Goal: Check status: Check status

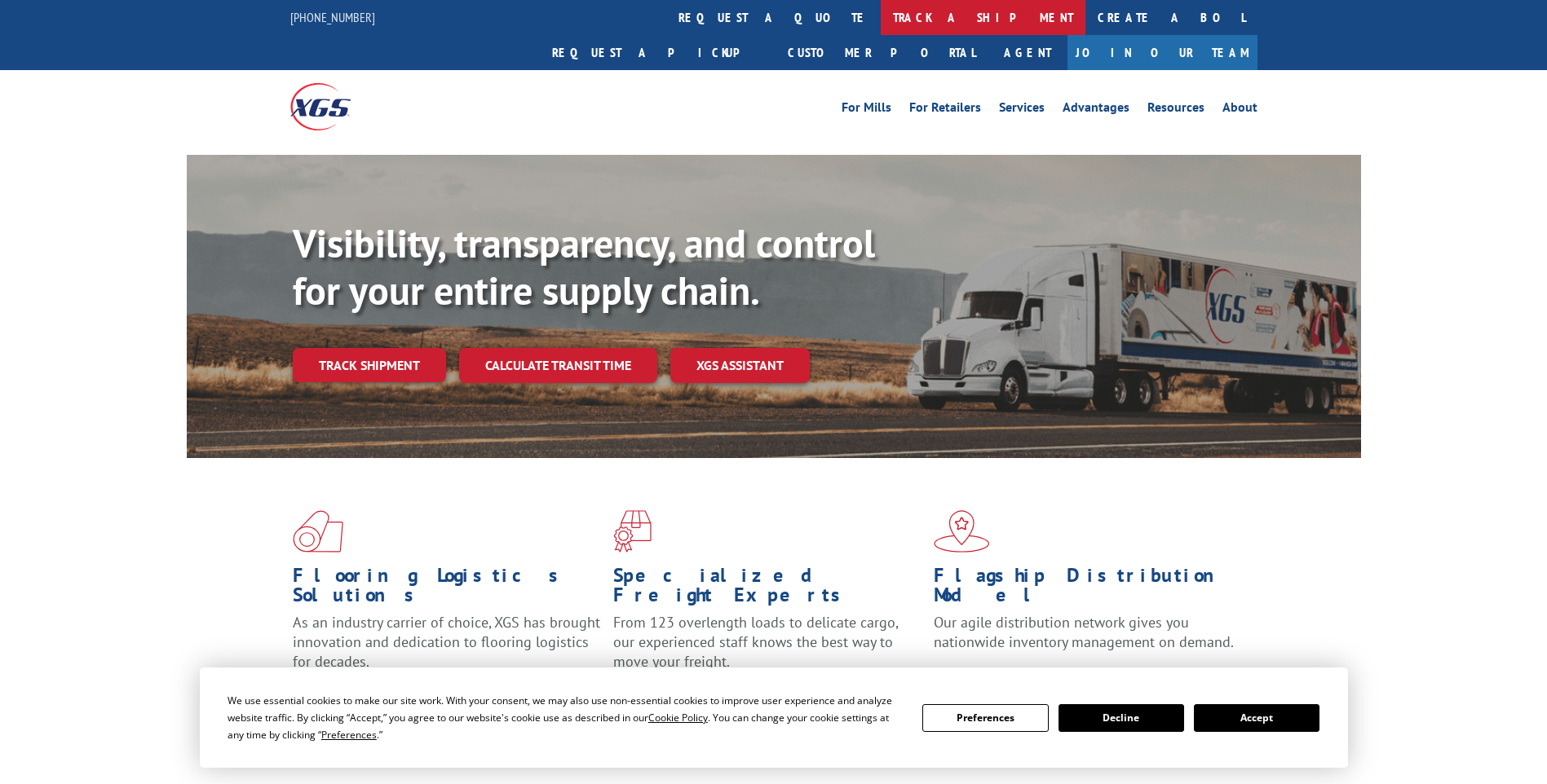
click at [881, 12] on link "track a shipment" at bounding box center [983, 18] width 205 height 35
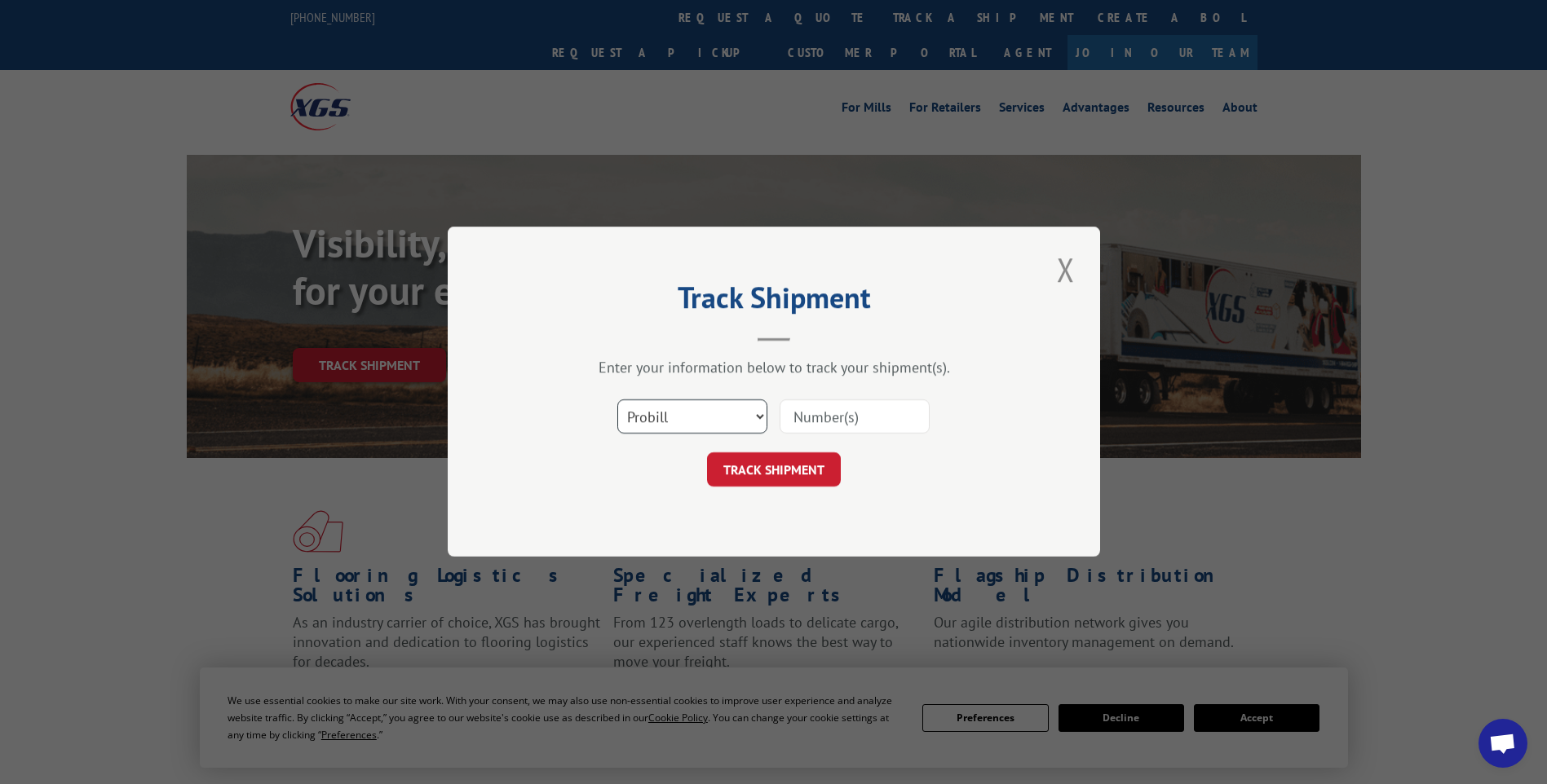
click at [685, 411] on select "Select category... Probill BOL PO" at bounding box center [692, 417] width 150 height 35
select select "po"
click at [617, 400] on select "Select category... Probill BOL PO" at bounding box center [692, 417] width 150 height 35
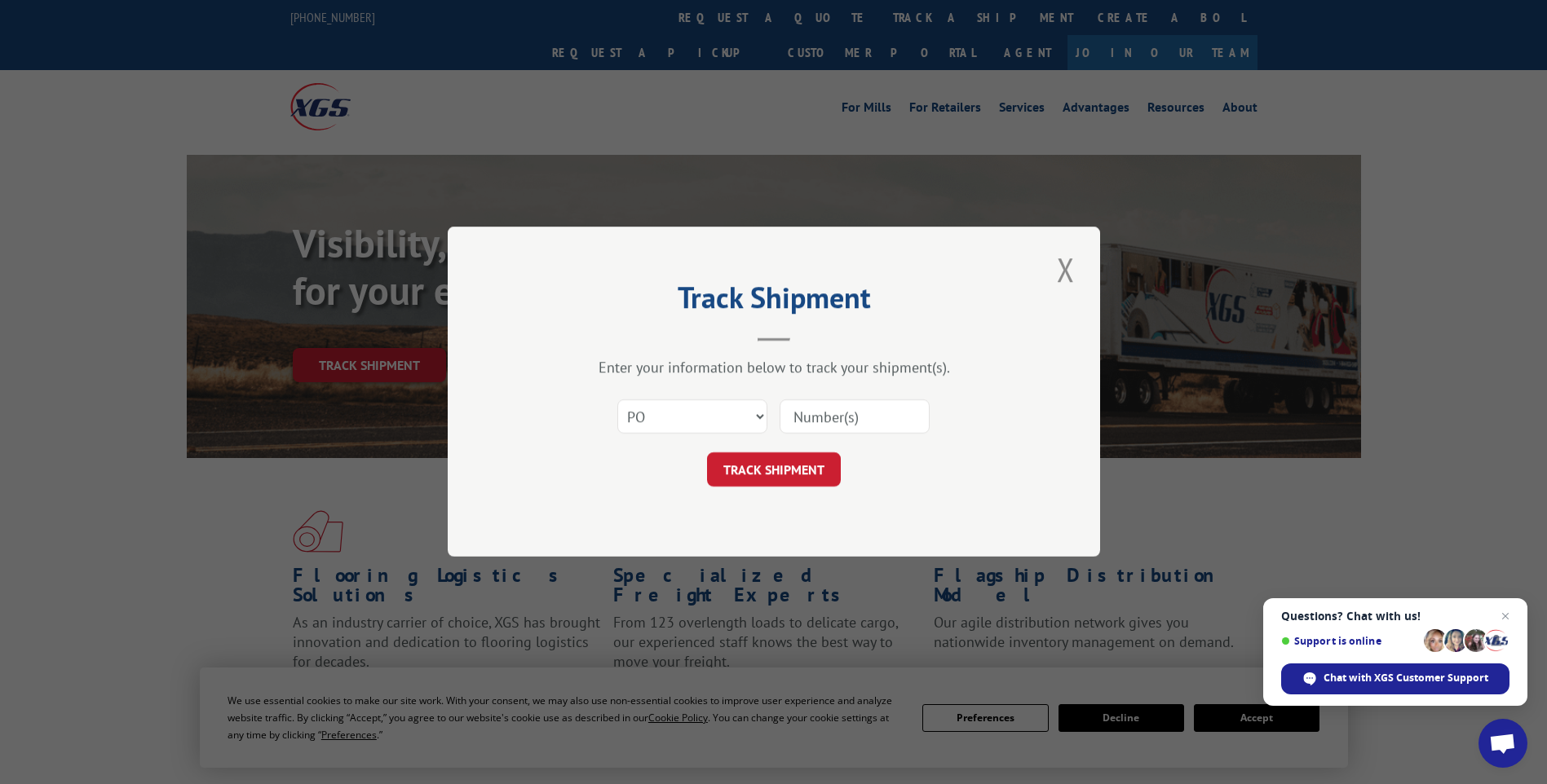
click at [872, 409] on input at bounding box center [854, 417] width 150 height 35
type input "TU005751"
click at [771, 457] on button "TRACK SHIPMENT" at bounding box center [774, 470] width 134 height 35
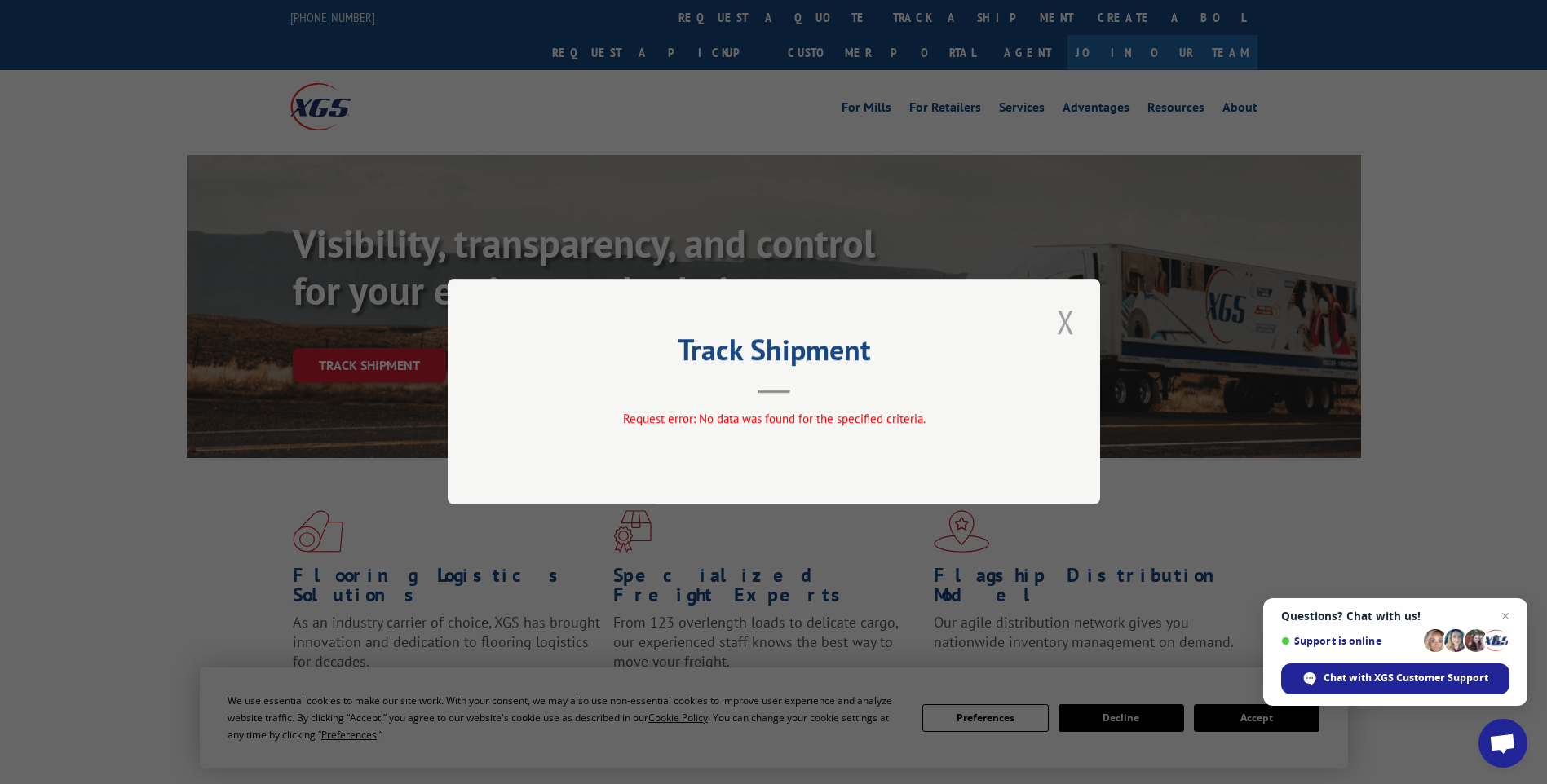
click at [1075, 331] on button "Close modal" at bounding box center [1065, 321] width 27 height 45
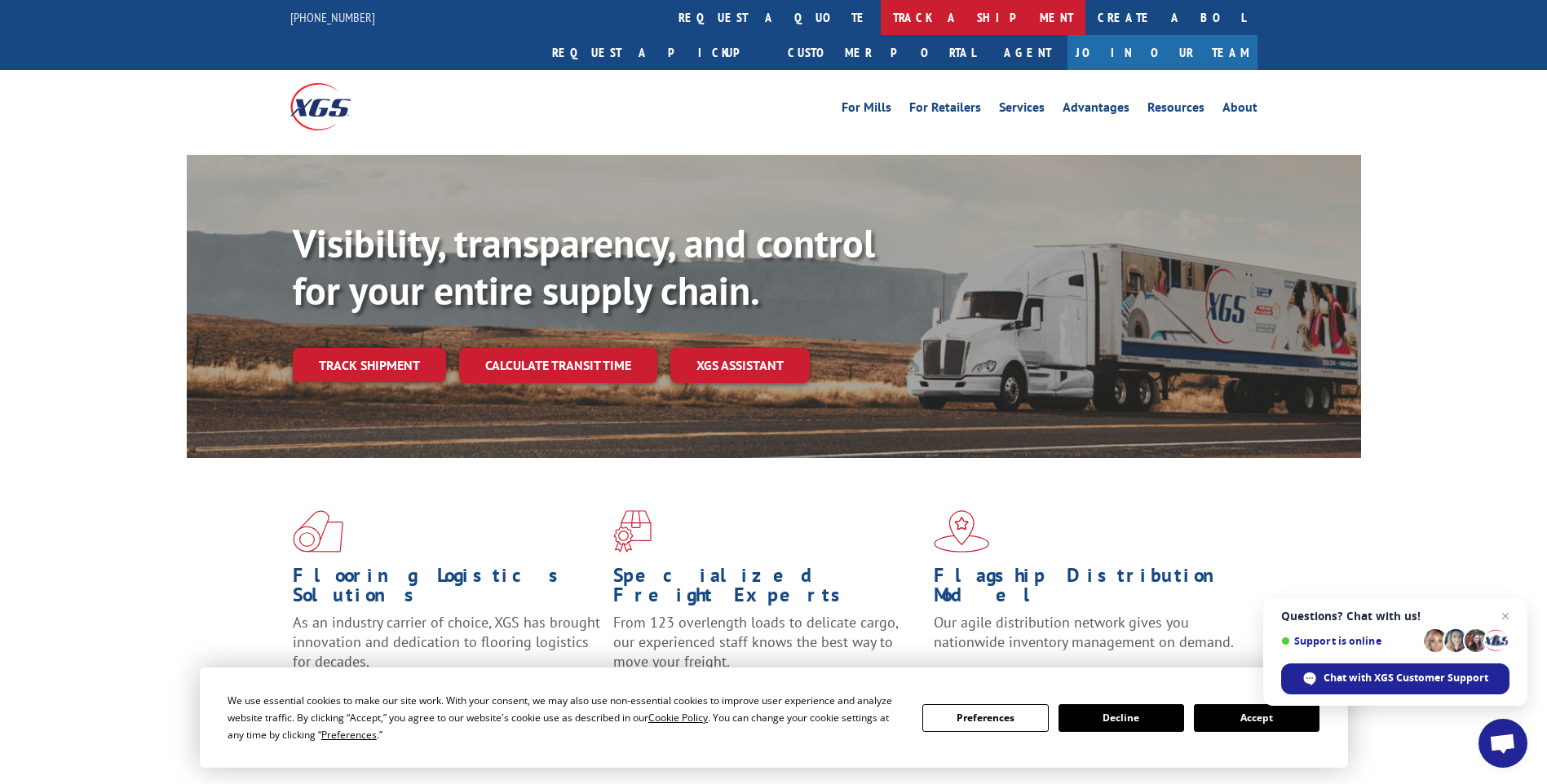
click at [881, 21] on link "track a shipment" at bounding box center [983, 18] width 205 height 35
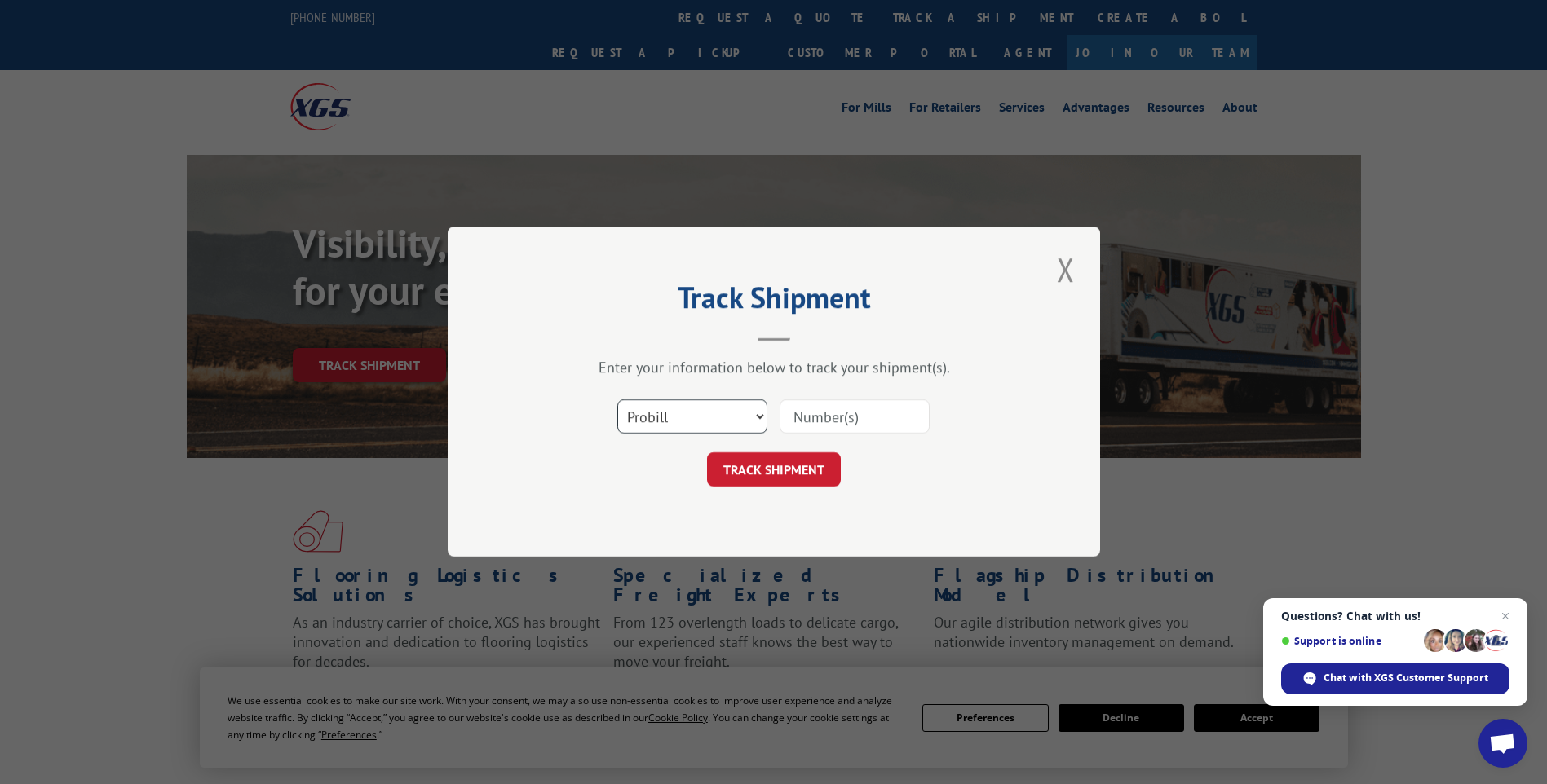
click at [662, 414] on select "Select category... Probill BOL PO" at bounding box center [692, 417] width 150 height 35
select select "po"
click at [617, 400] on select "Select category... Probill BOL PO" at bounding box center [692, 417] width 150 height 35
click at [797, 419] on input at bounding box center [854, 417] width 150 height 35
type input "TU005810"
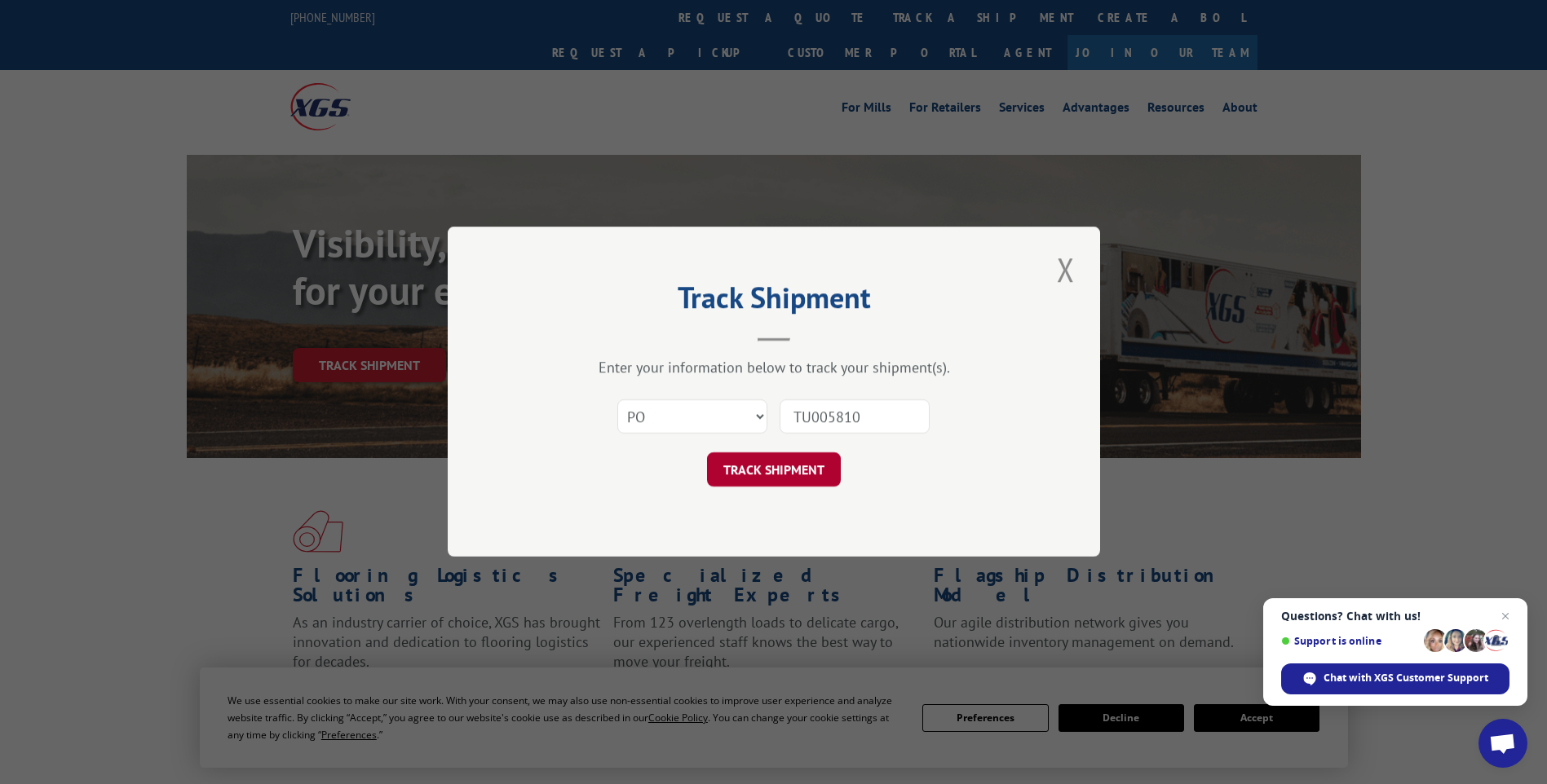
click at [797, 467] on button "TRACK SHIPMENT" at bounding box center [774, 470] width 134 height 35
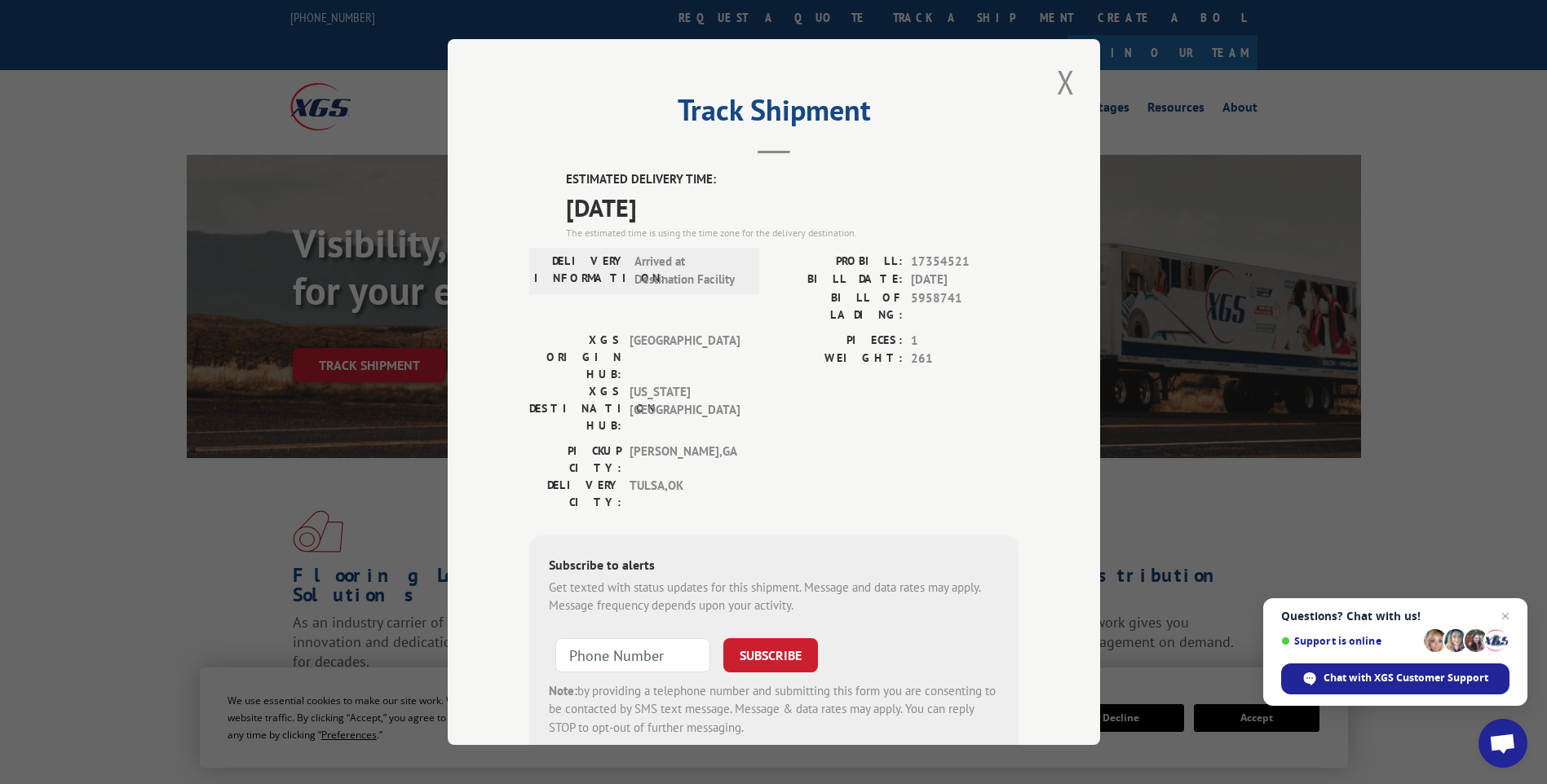
click at [925, 302] on span "5958741" at bounding box center [964, 306] width 107 height 35
copy span "5958741"
click at [1064, 82] on button "Close modal" at bounding box center [1065, 82] width 27 height 45
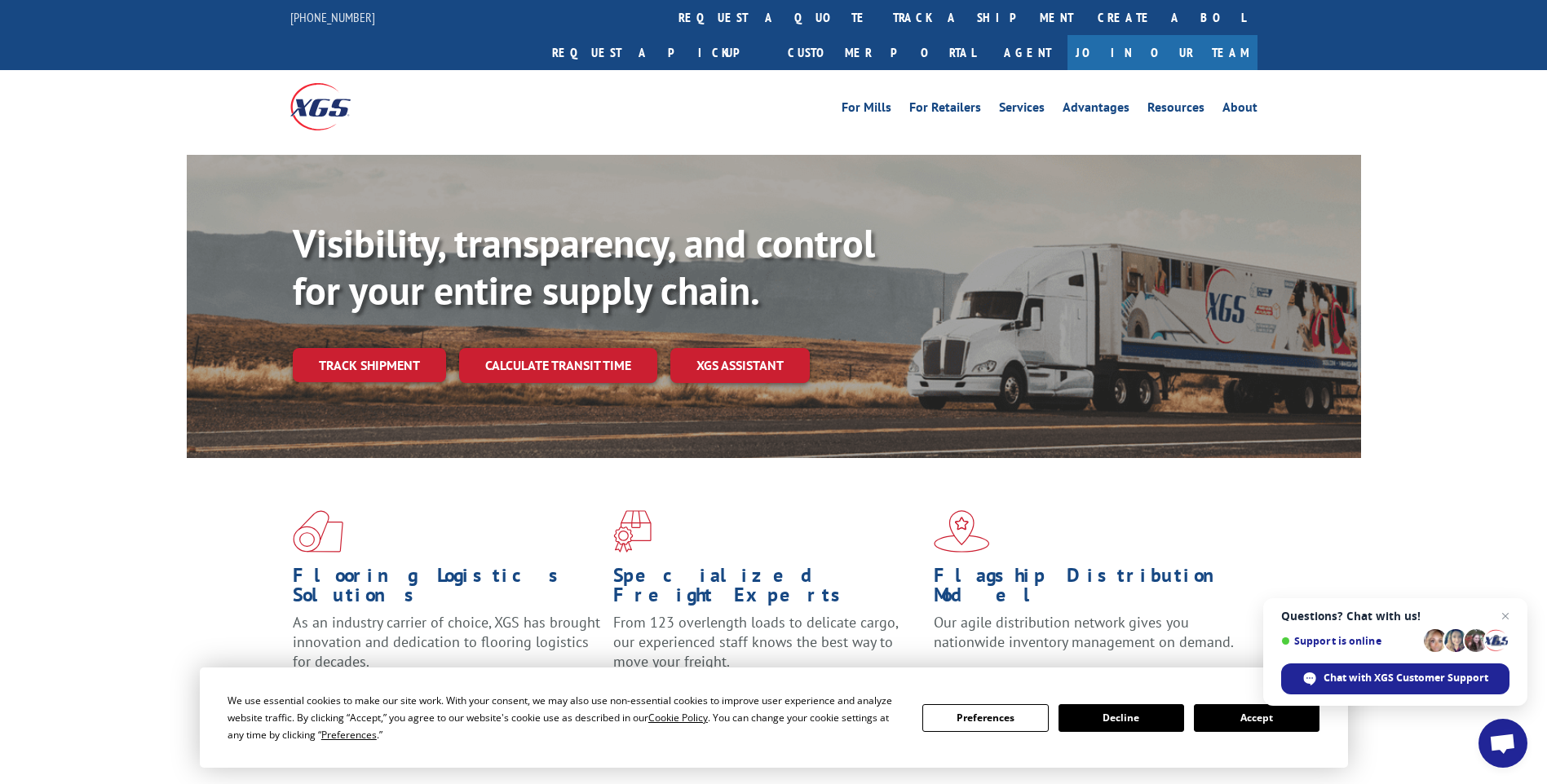
click at [881, 14] on link "track a shipment" at bounding box center [983, 18] width 205 height 35
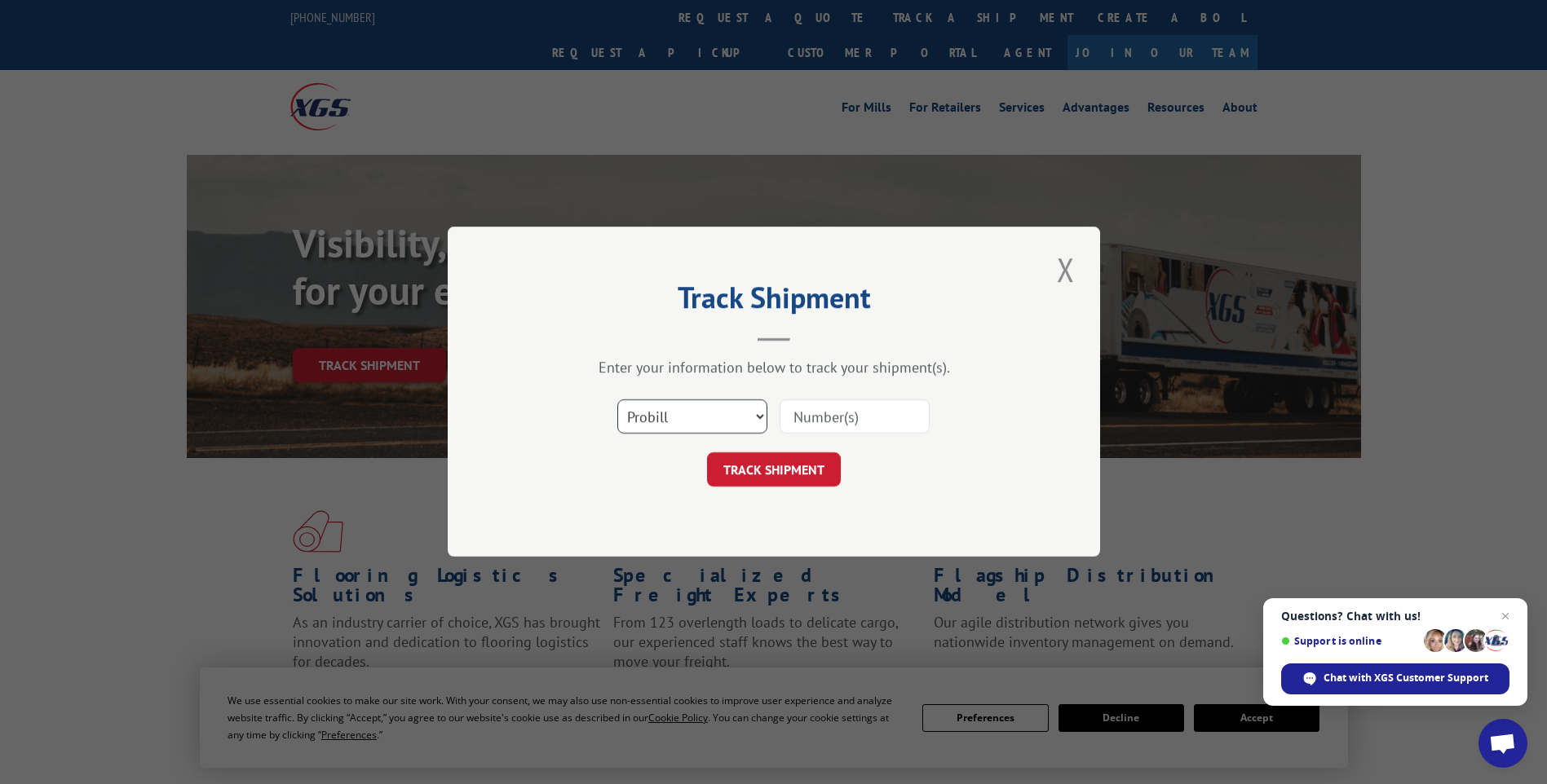
click at [723, 426] on select "Select category... Probill BOL PO" at bounding box center [692, 417] width 150 height 35
select select "po"
click at [617, 400] on select "Select category... Probill BOL PO" at bounding box center [692, 417] width 150 height 35
click at [820, 418] on input at bounding box center [854, 417] width 150 height 35
type input "TU005811"
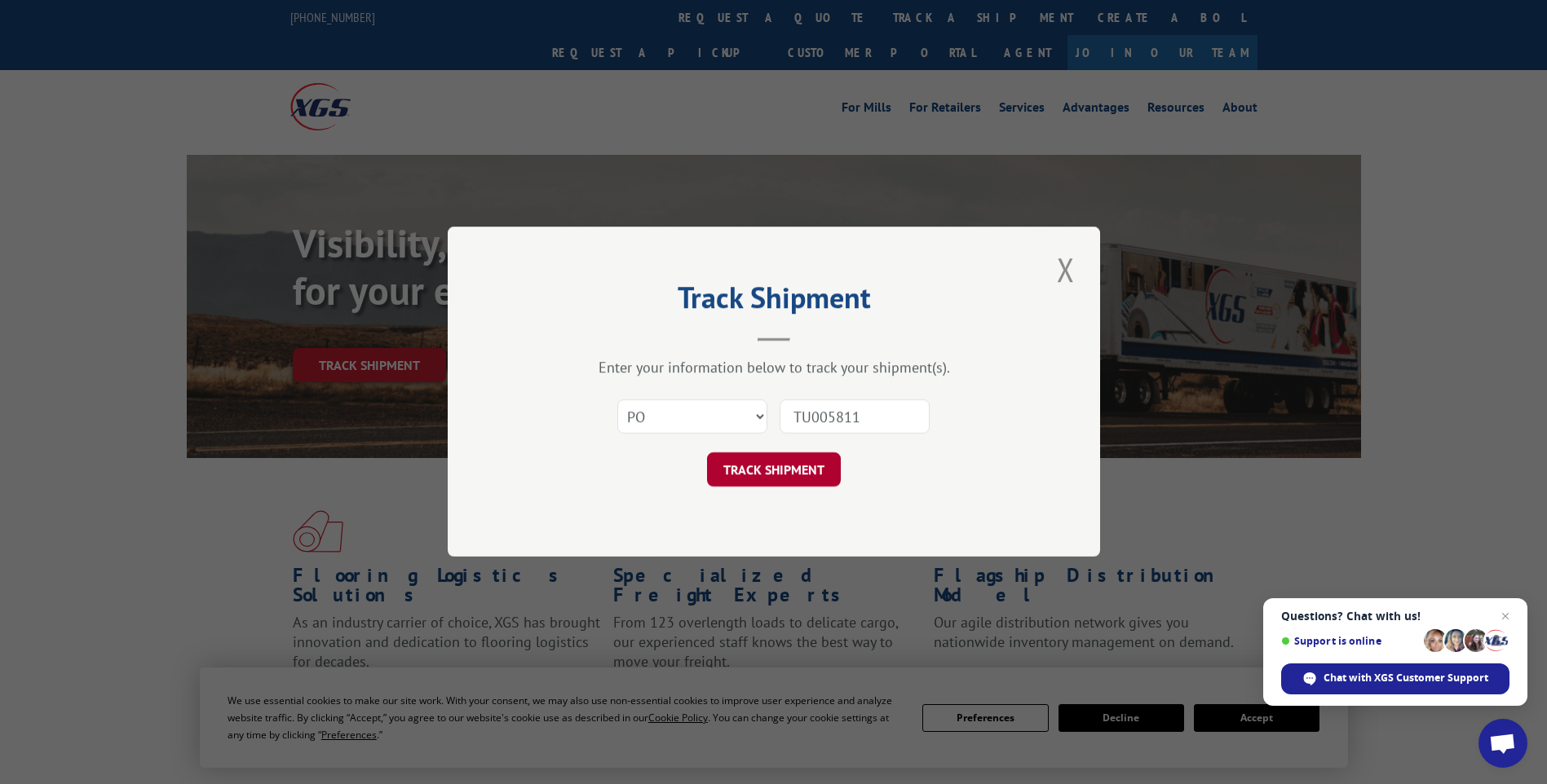
click at [805, 469] on button "TRACK SHIPMENT" at bounding box center [774, 470] width 134 height 35
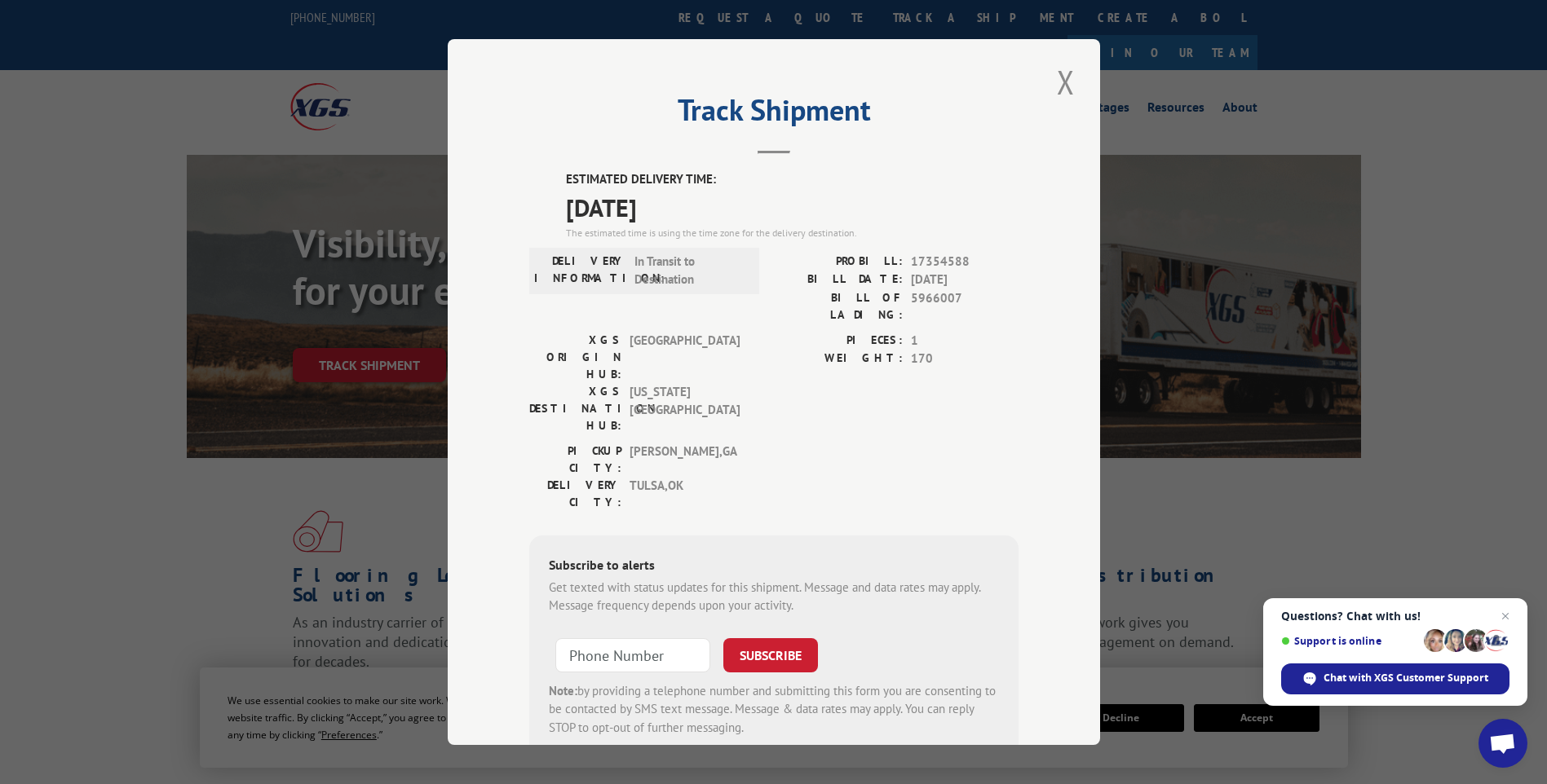
click at [923, 295] on span "5966007" at bounding box center [964, 306] width 107 height 35
copy span "5966007"
click at [1052, 83] on button "Close modal" at bounding box center [1065, 82] width 27 height 45
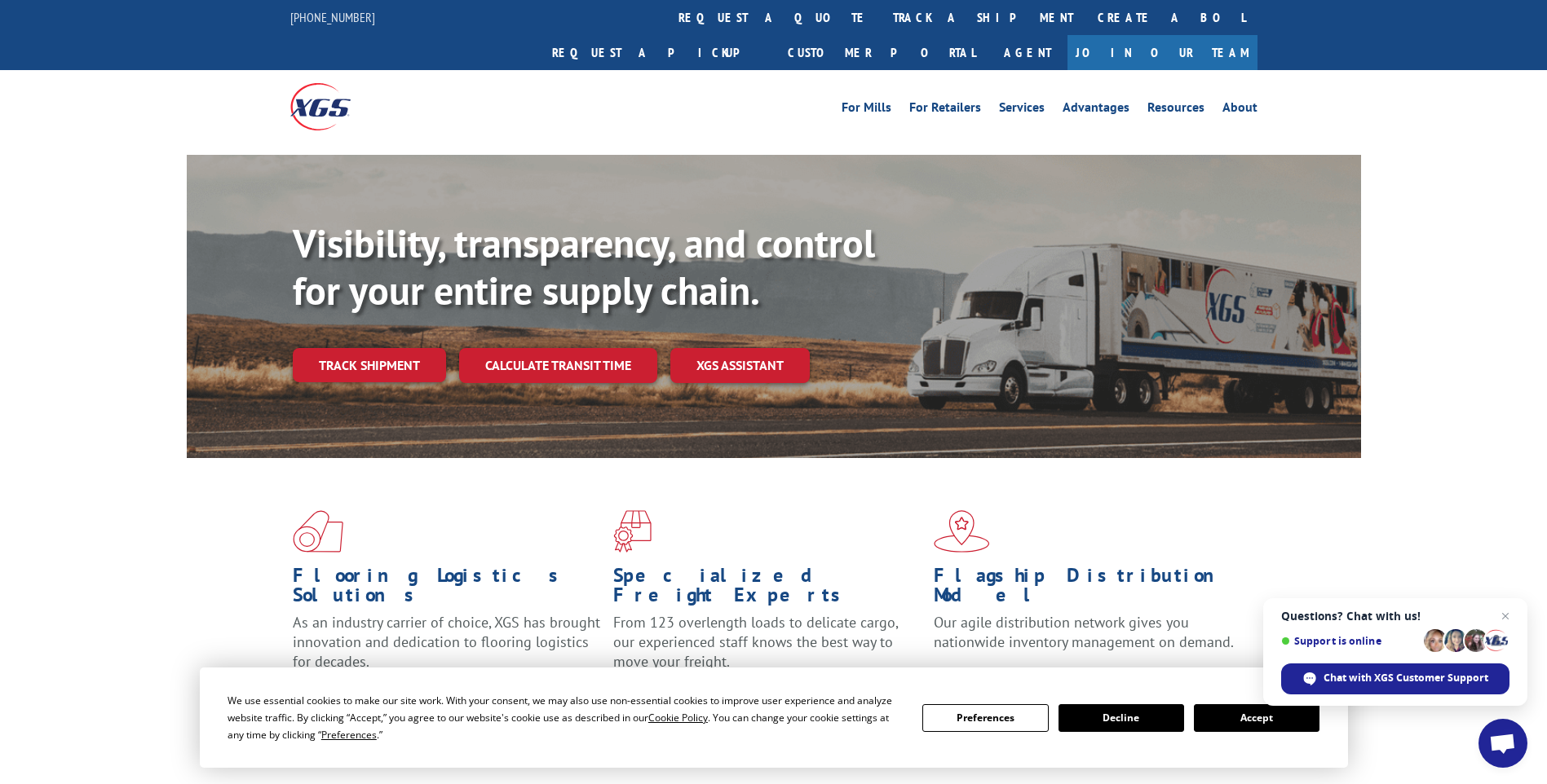
click at [881, 15] on link "track a shipment" at bounding box center [983, 18] width 205 height 35
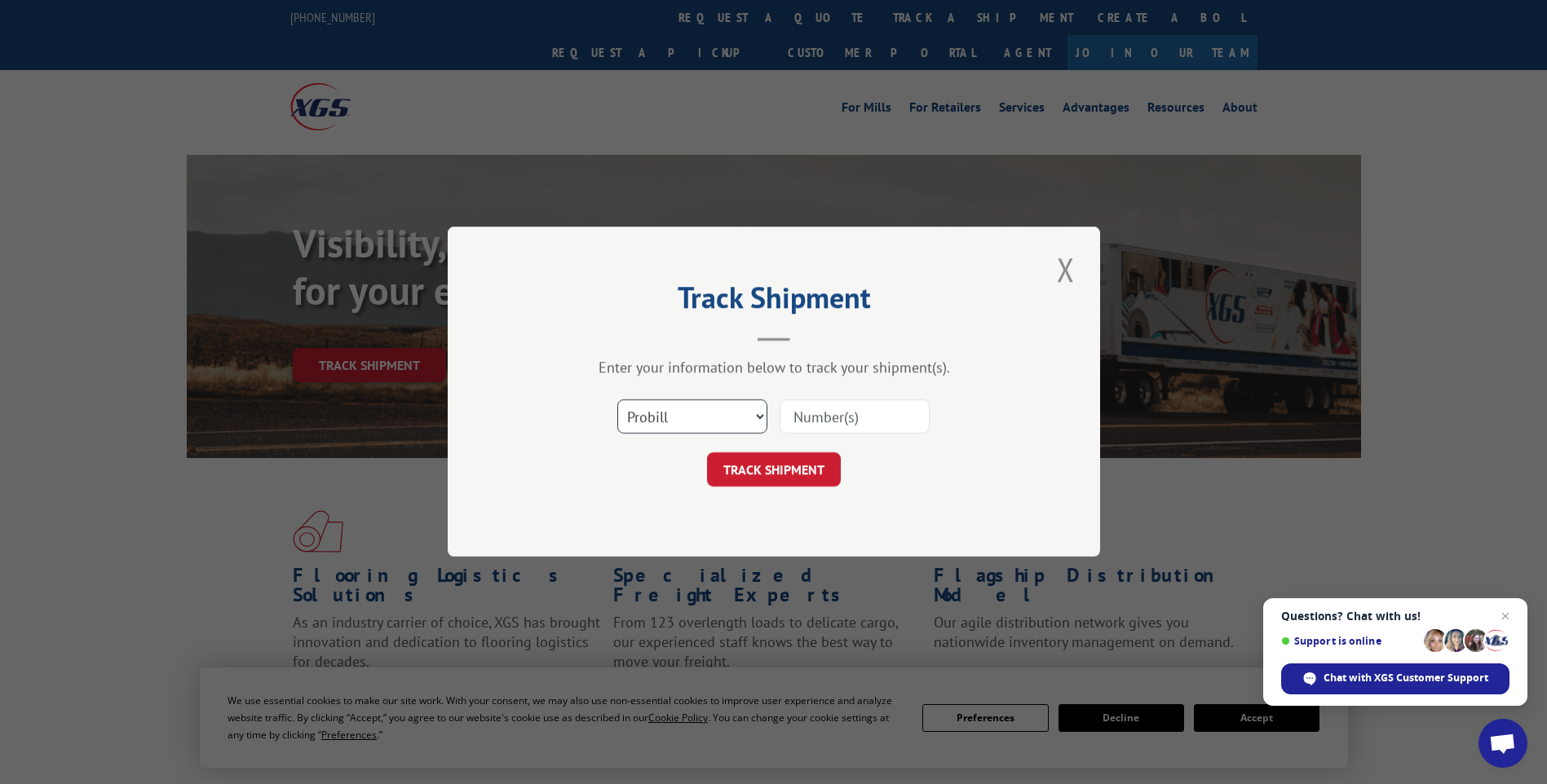
drag, startPoint x: 674, startPoint y: 420, endPoint x: 666, endPoint y: 432, distance: 14.4
click at [674, 420] on select "Select category... Probill BOL PO" at bounding box center [692, 417] width 150 height 35
select select "po"
click at [617, 400] on select "Select category... Probill BOL PO" at bounding box center [692, 417] width 150 height 35
click at [844, 415] on input at bounding box center [854, 417] width 150 height 35
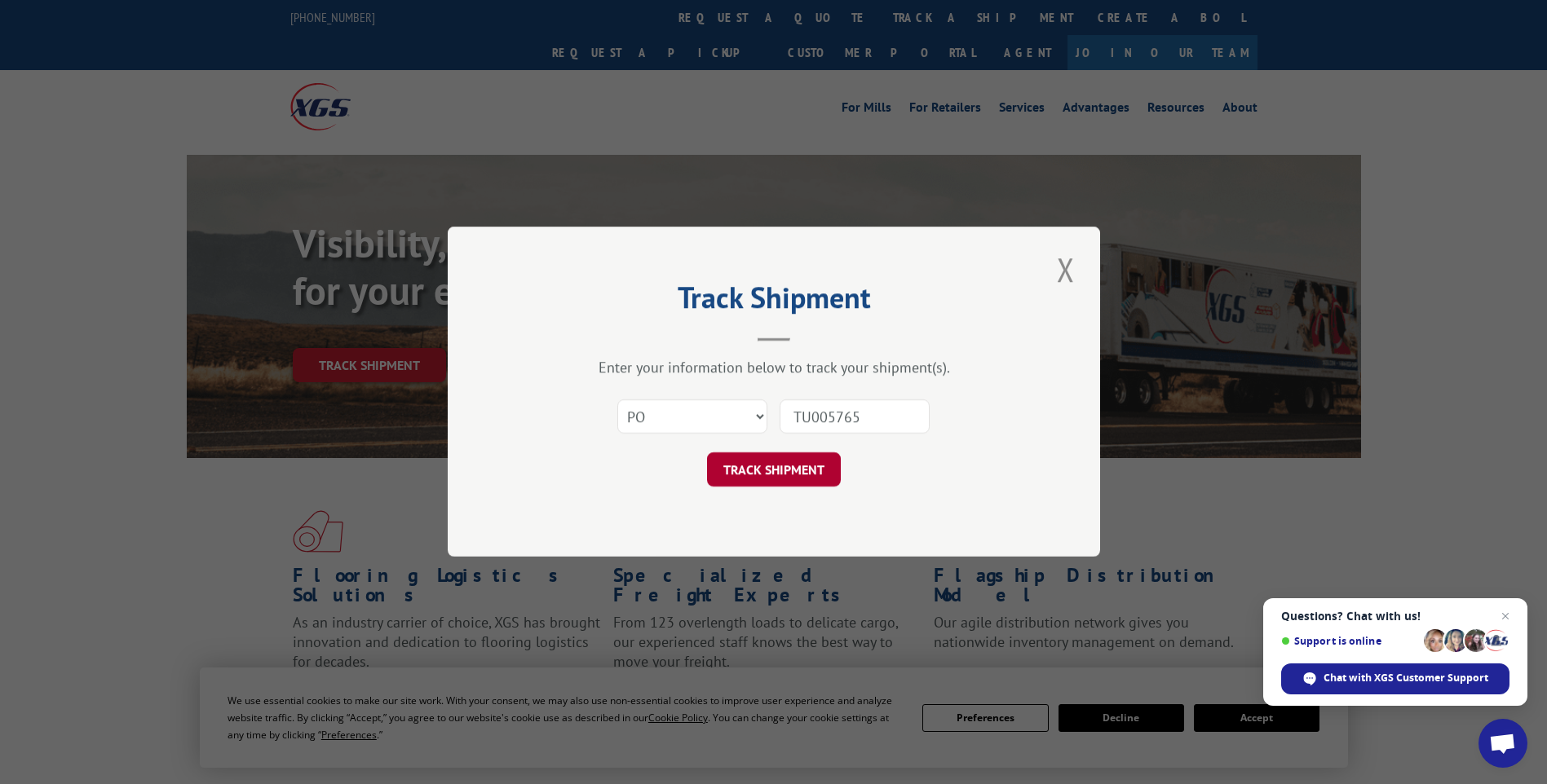
type input "TU005765"
click at [781, 458] on button "TRACK SHIPMENT" at bounding box center [774, 470] width 134 height 35
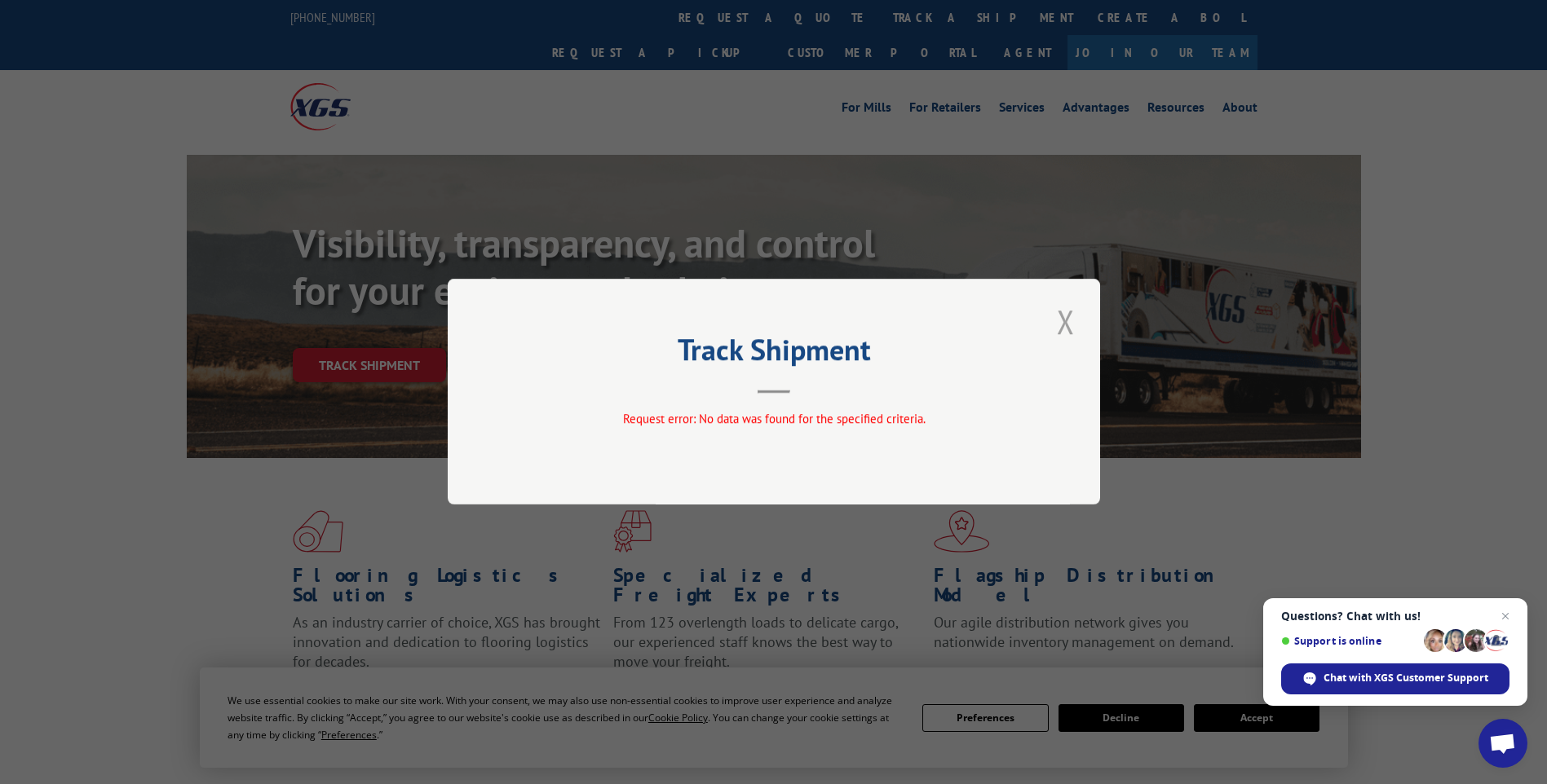
click at [1061, 318] on button "Close modal" at bounding box center [1065, 321] width 27 height 45
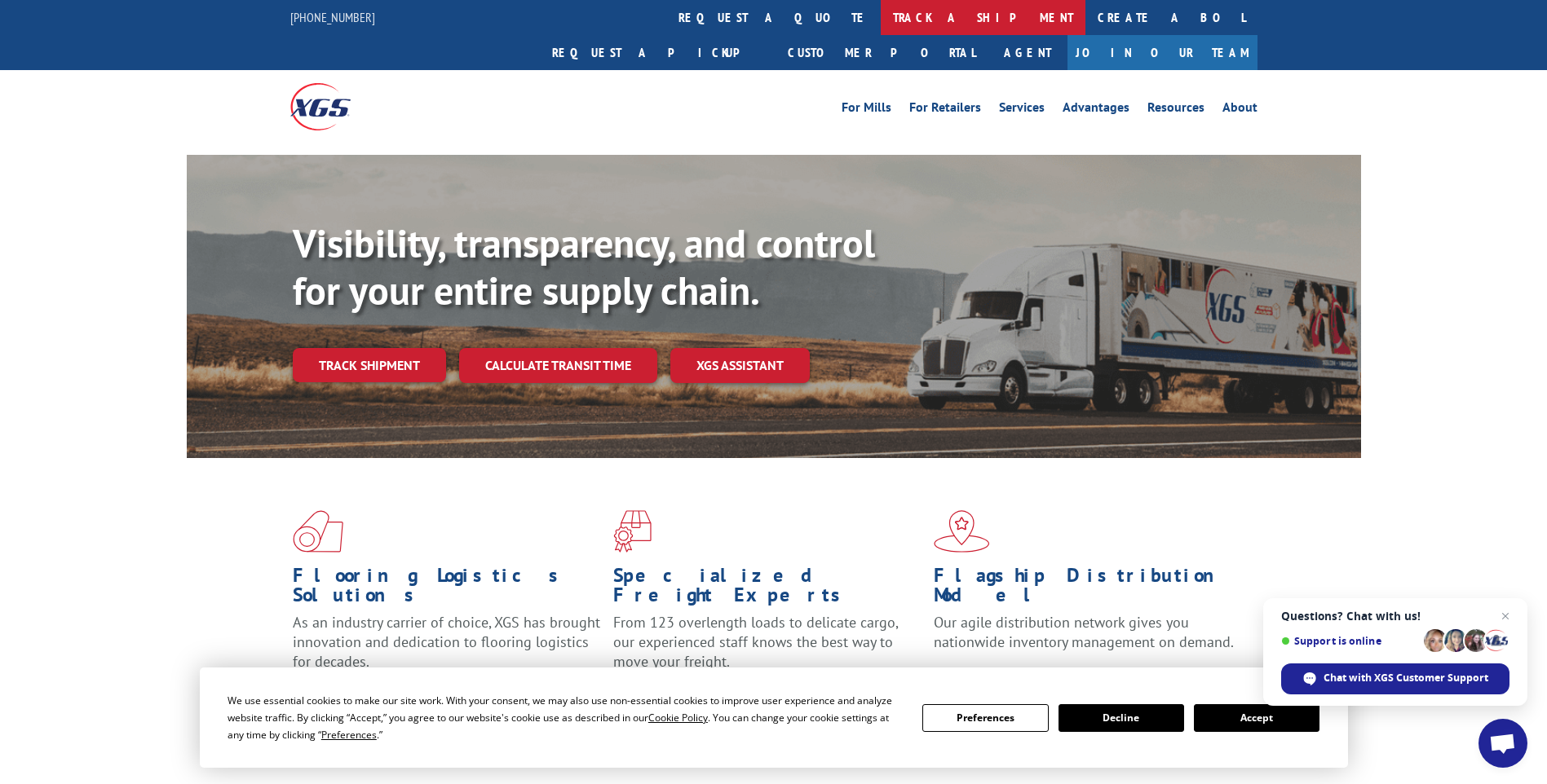
click at [881, 14] on link "track a shipment" at bounding box center [983, 18] width 205 height 35
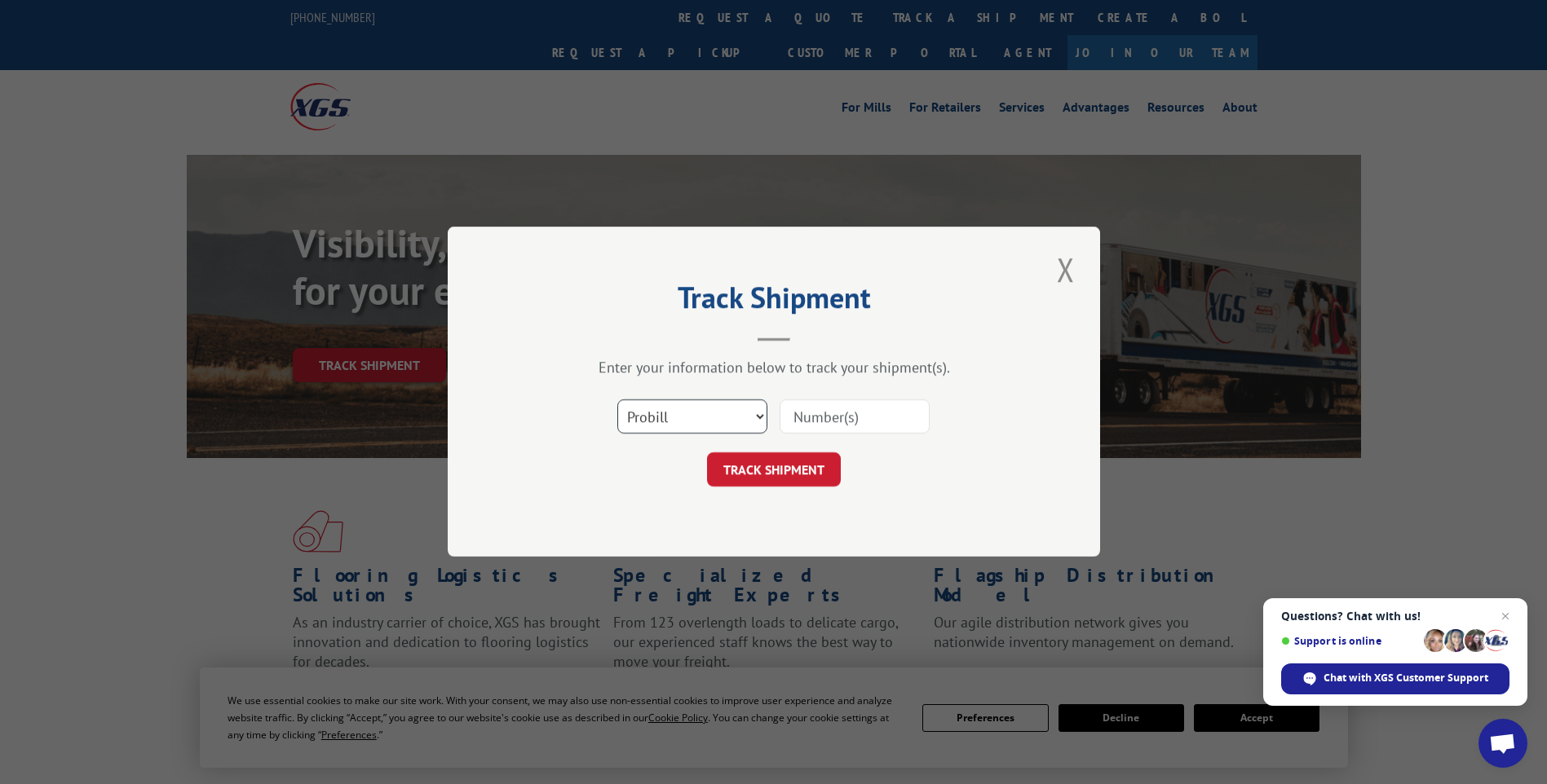
click at [710, 415] on select "Select category... Probill BOL PO" at bounding box center [692, 417] width 150 height 35
select select "po"
click at [617, 400] on select "Select category... Probill BOL PO" at bounding box center [692, 417] width 150 height 35
click at [837, 413] on input at bounding box center [854, 417] width 150 height 35
type input "TU005597"
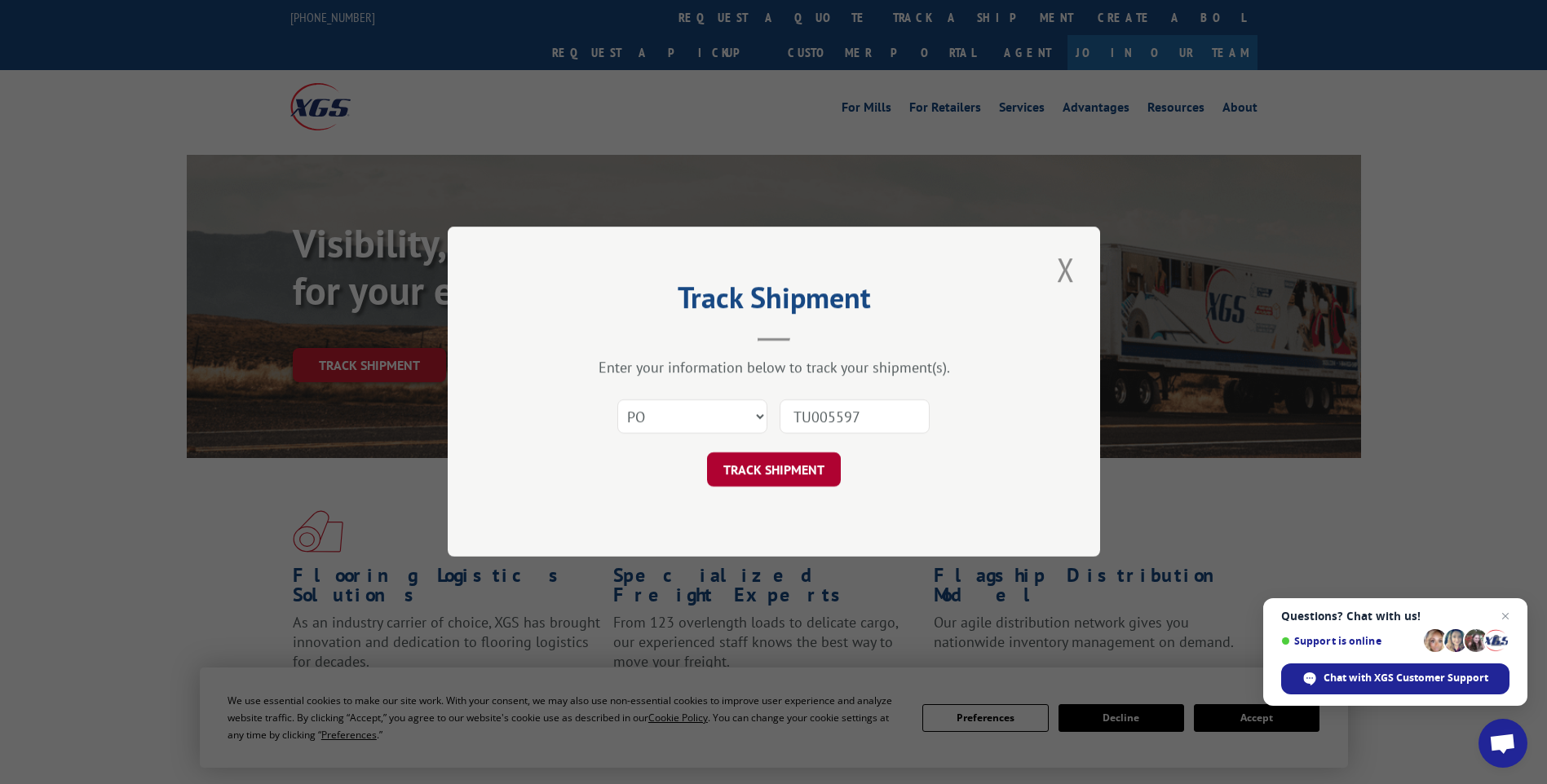
click at [778, 469] on button "TRACK SHIPMENT" at bounding box center [774, 470] width 134 height 35
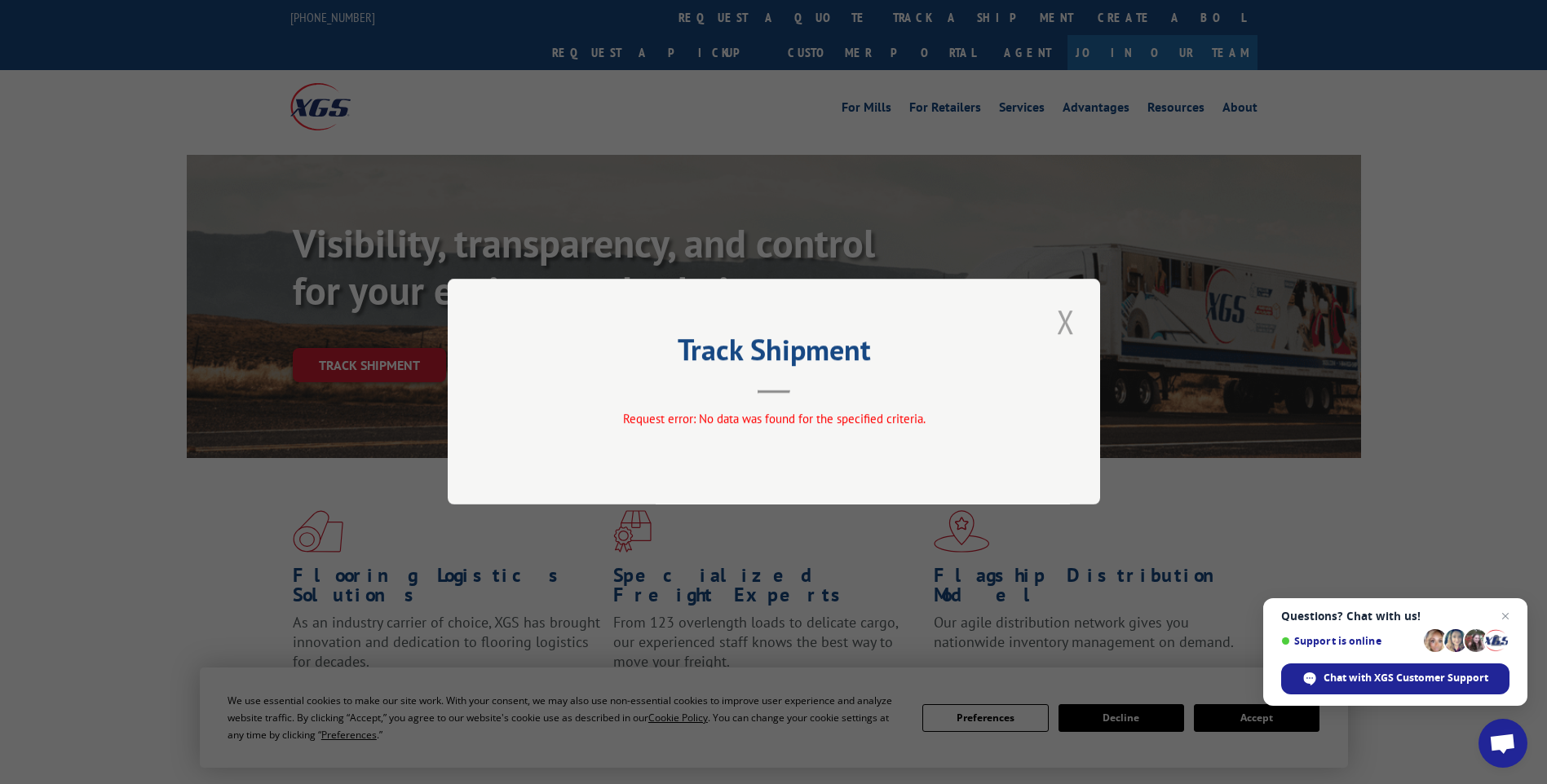
click at [1064, 325] on button "Close modal" at bounding box center [1065, 321] width 27 height 45
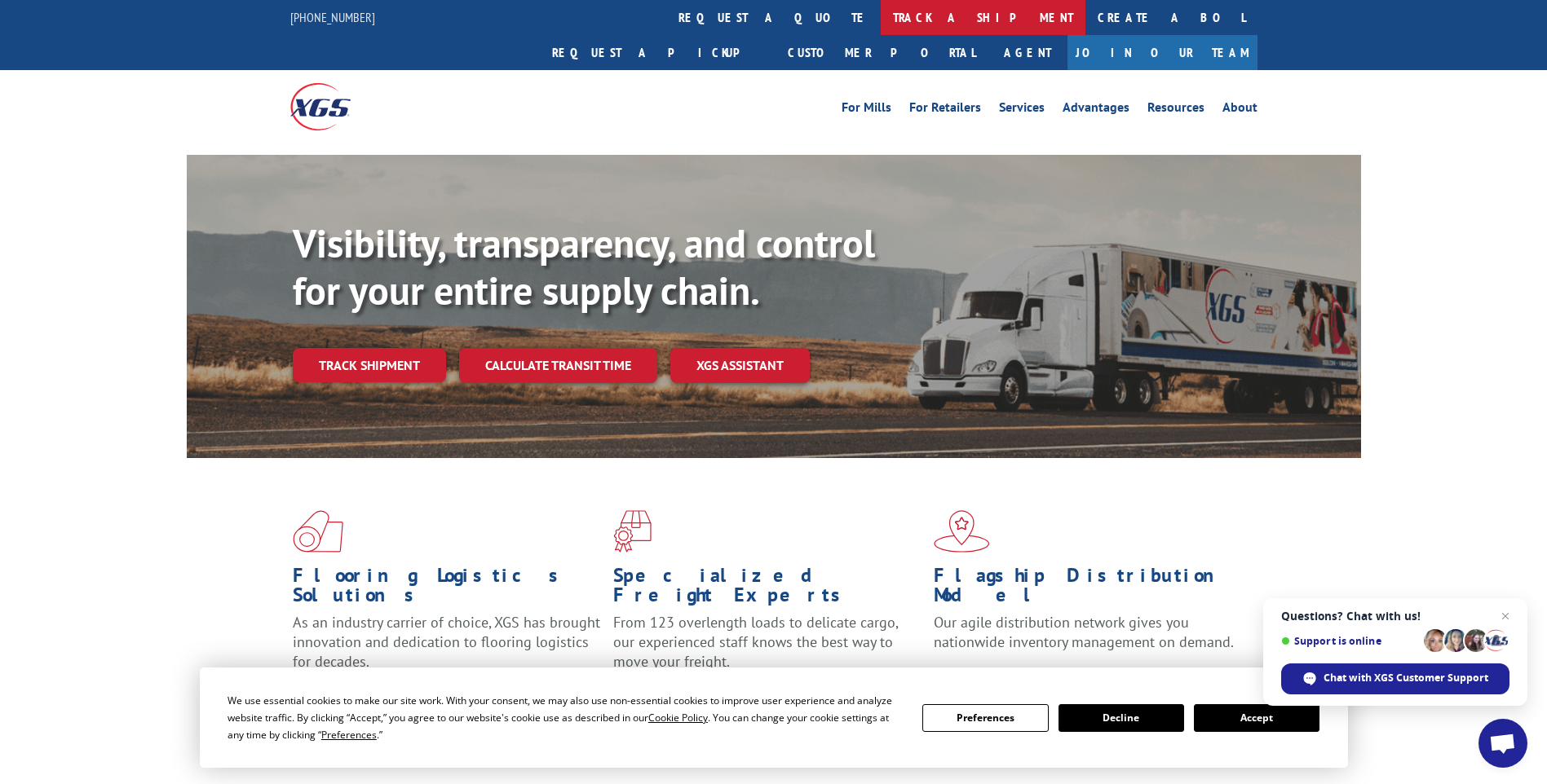
click at [881, 17] on link "track a shipment" at bounding box center [983, 18] width 205 height 35
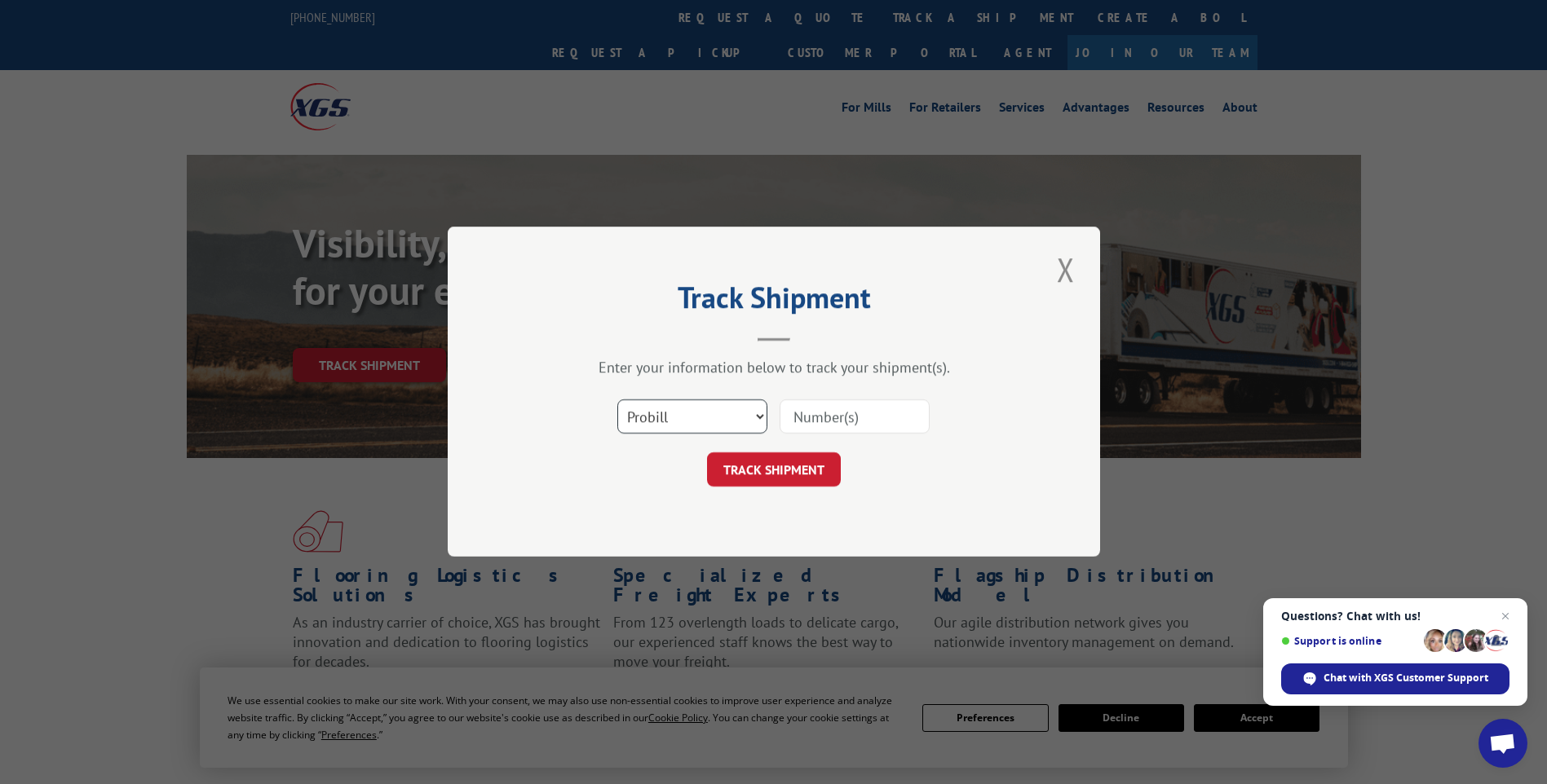
click at [686, 425] on select "Select category... Probill BOL PO" at bounding box center [692, 417] width 150 height 35
select select "po"
click at [617, 400] on select "Select category... Probill BOL PO" at bounding box center [692, 417] width 150 height 35
click at [852, 414] on input at bounding box center [854, 417] width 150 height 35
type input "TU005930"
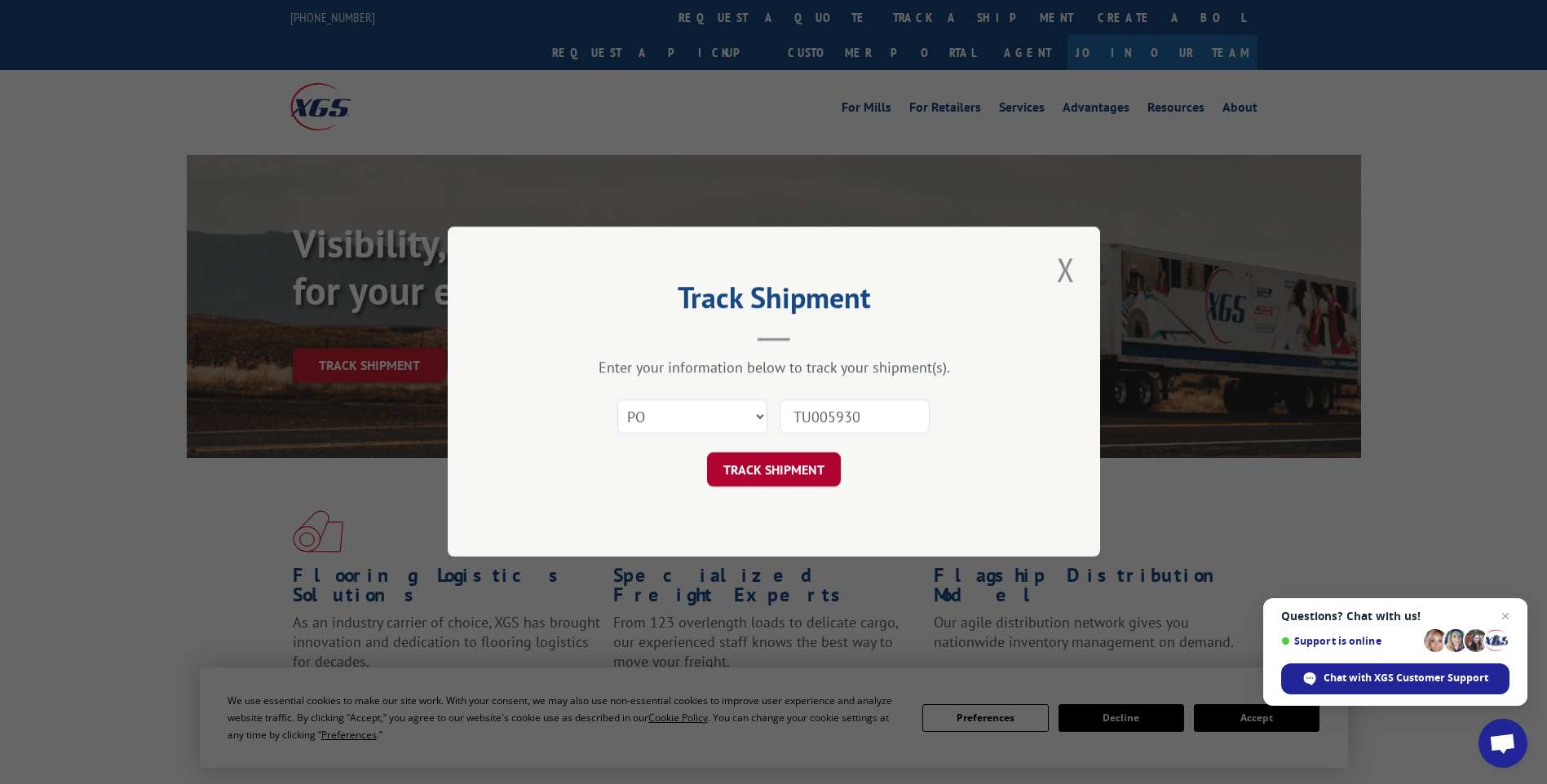
click at [770, 471] on button "TRACK SHIPMENT" at bounding box center [774, 470] width 134 height 35
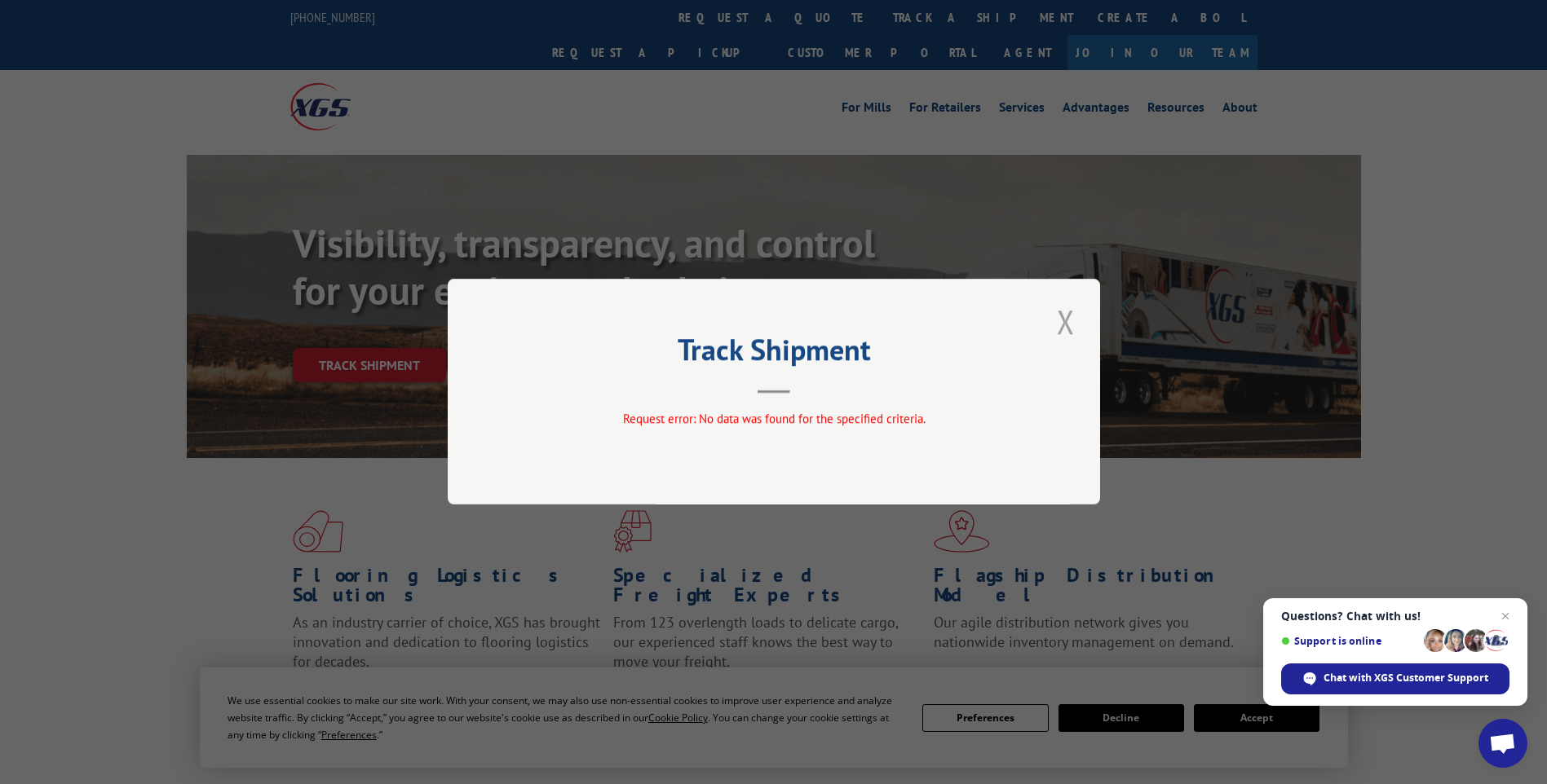
click at [1066, 323] on button "Close modal" at bounding box center [1065, 321] width 27 height 45
